Goal: Use online tool/utility

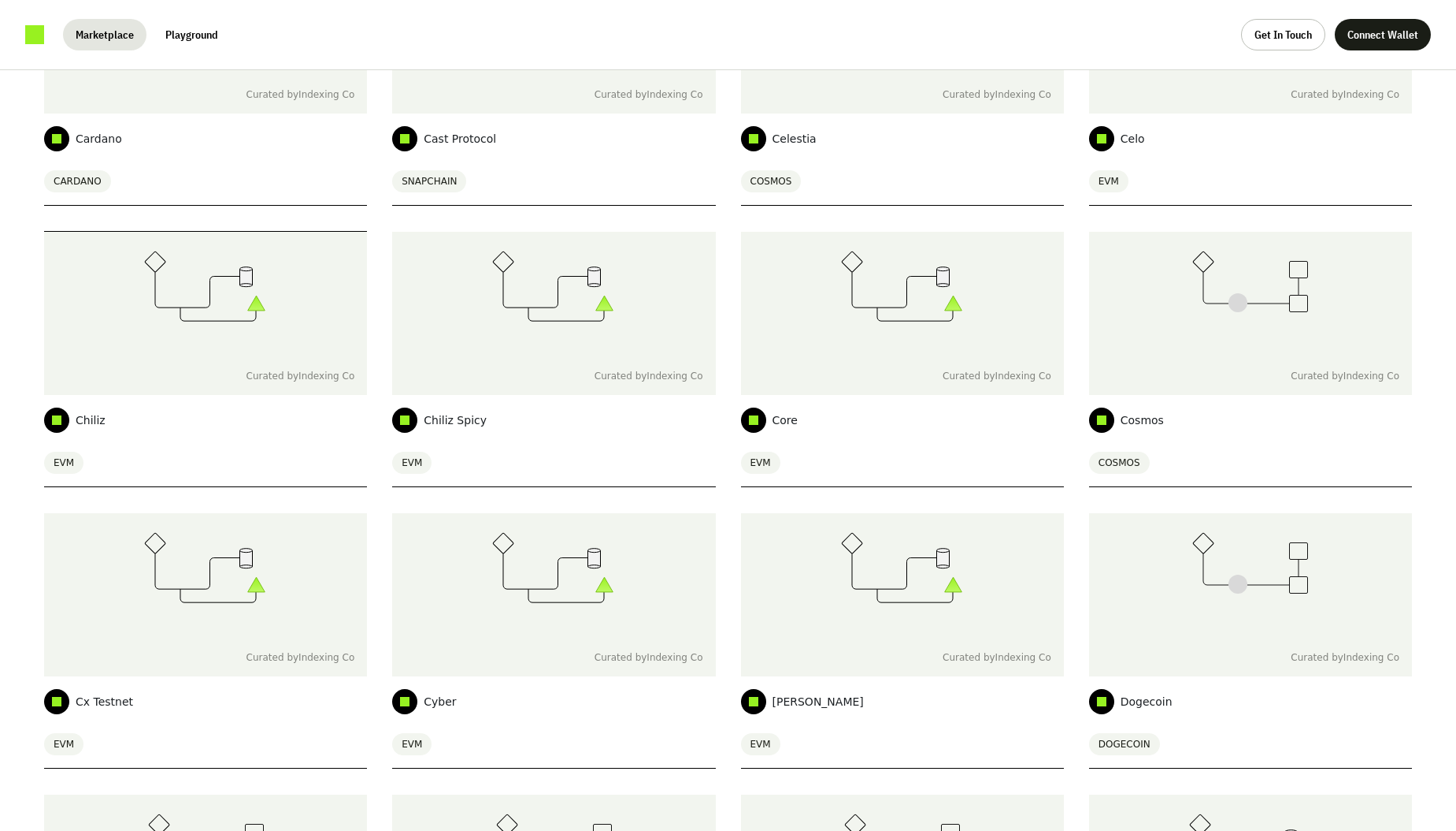
scroll to position [1848, 0]
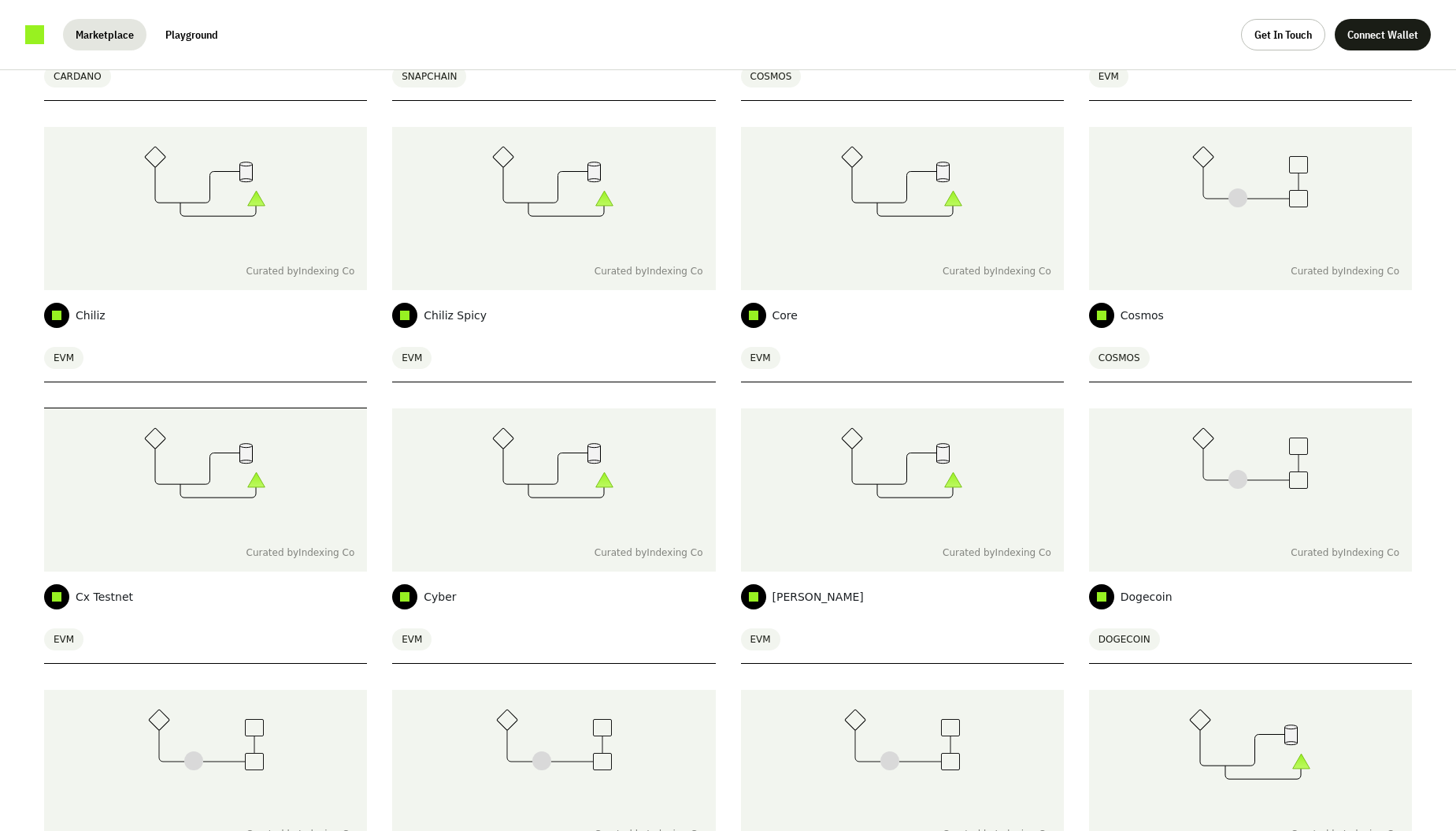
click at [211, 488] on icon at bounding box center [205, 462] width 123 height 71
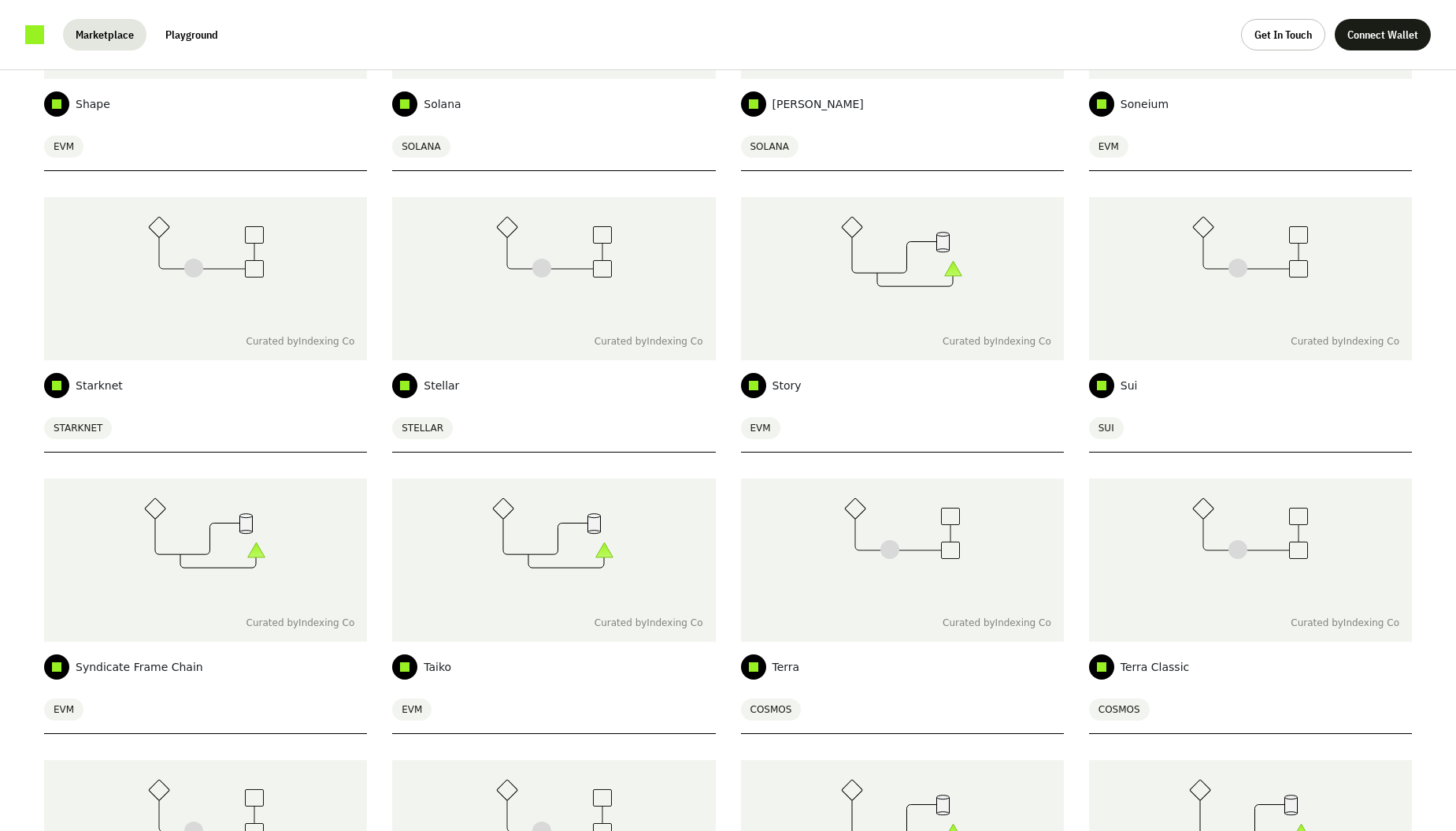
scroll to position [7432, 0]
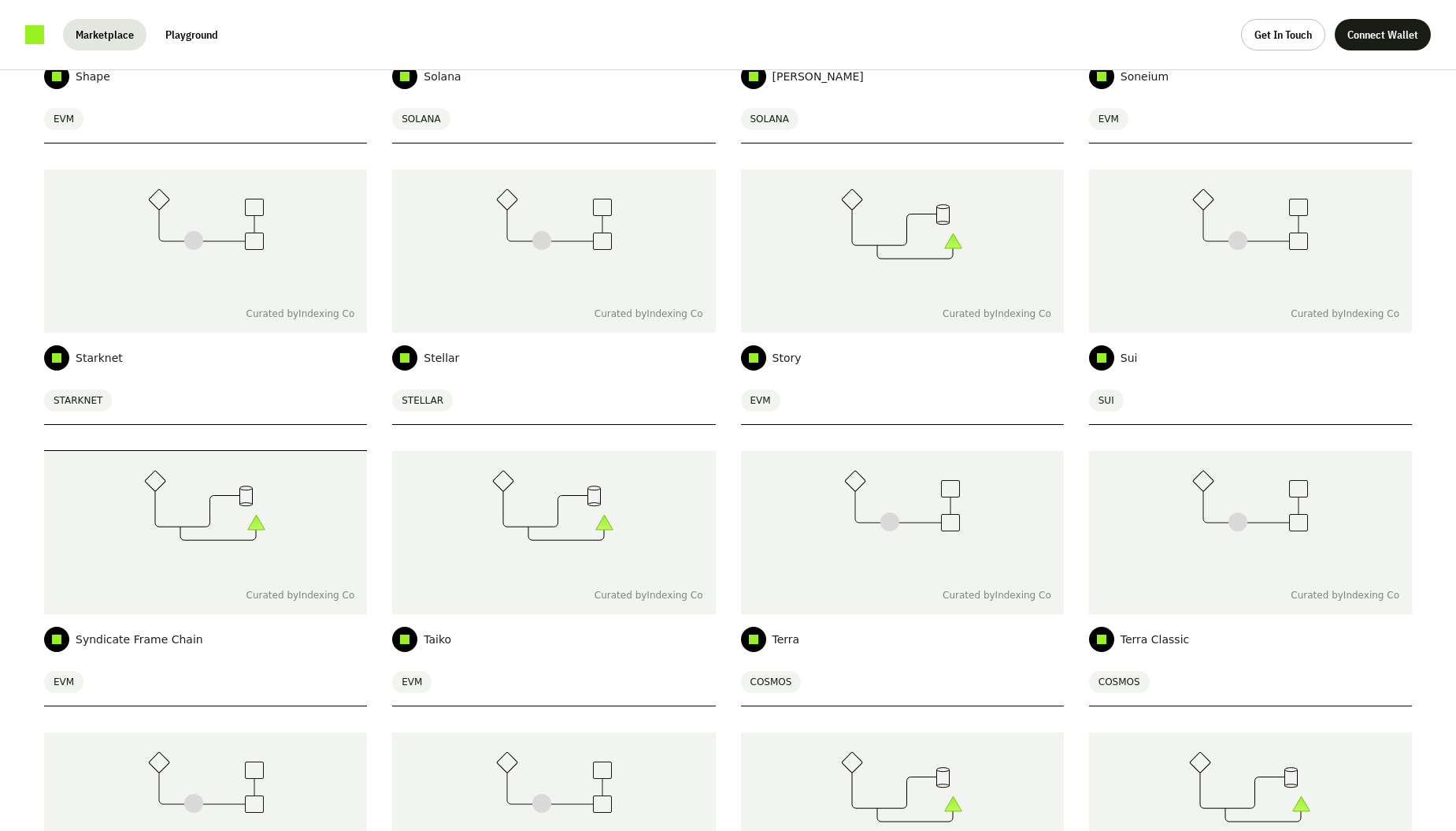
click at [201, 553] on div at bounding box center [206, 514] width 323 height 126
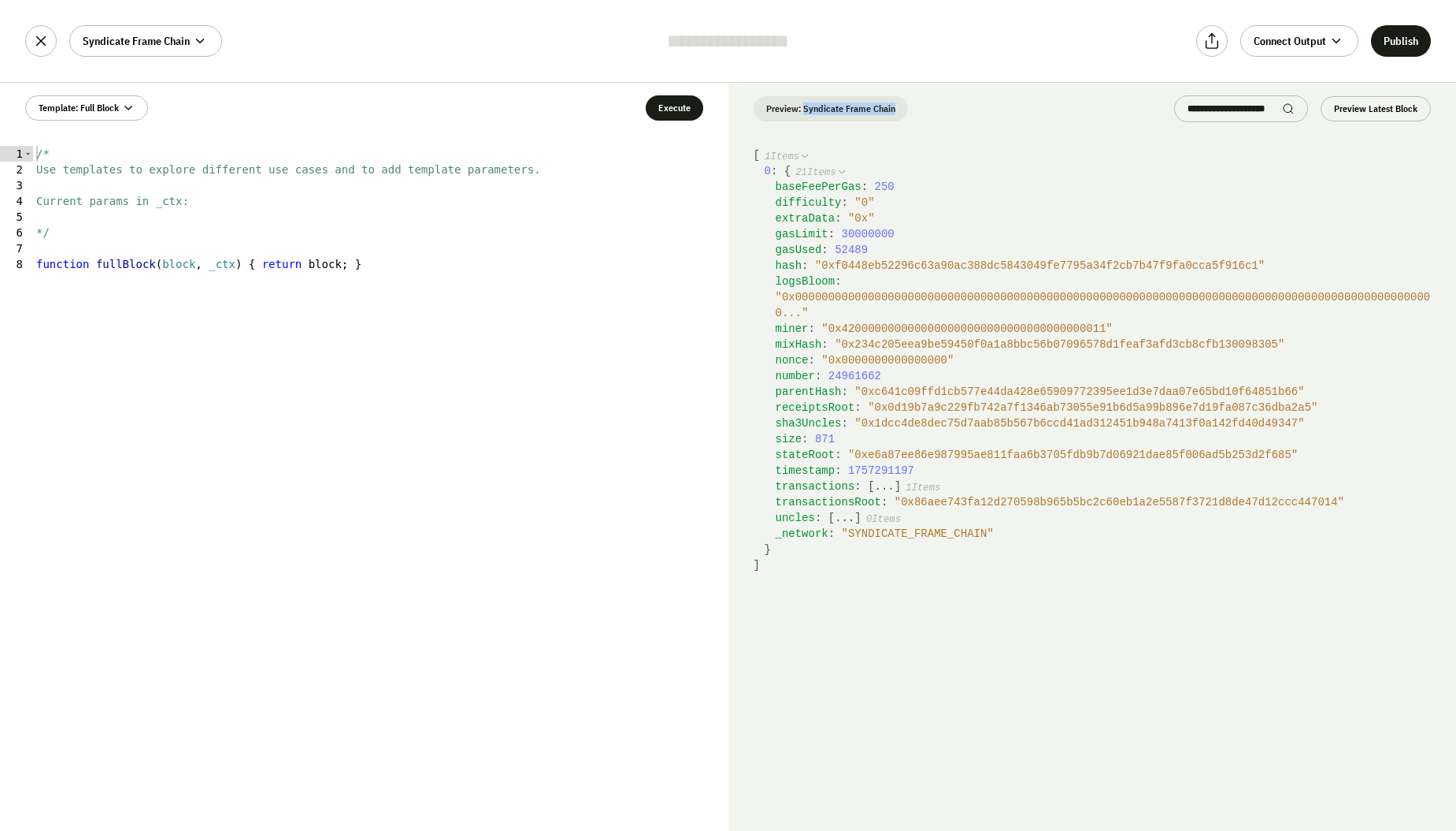
drag, startPoint x: 893, startPoint y: 108, endPoint x: 805, endPoint y: 109, distance: 88.0
click at [805, 109] on div "Preview: Syndicate Frame Chain Preview Latest Block" at bounding box center [1093, 109] width 729 height 52
copy button "Syndicate Frame Chain"
